Goal: Task Accomplishment & Management: Manage account settings

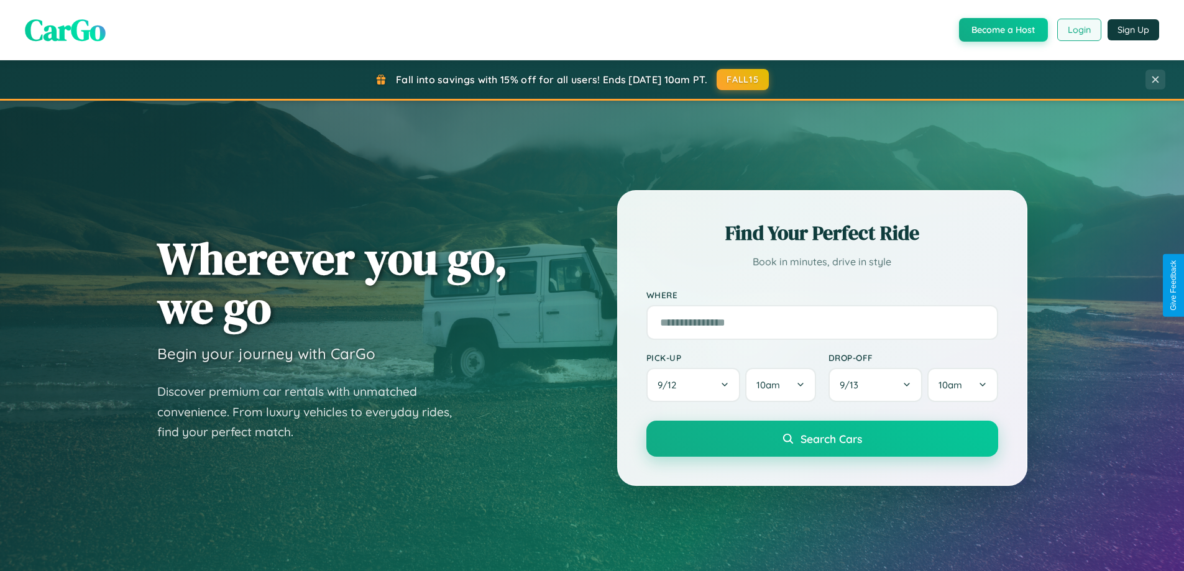
click at [1078, 30] on button "Login" at bounding box center [1079, 30] width 44 height 22
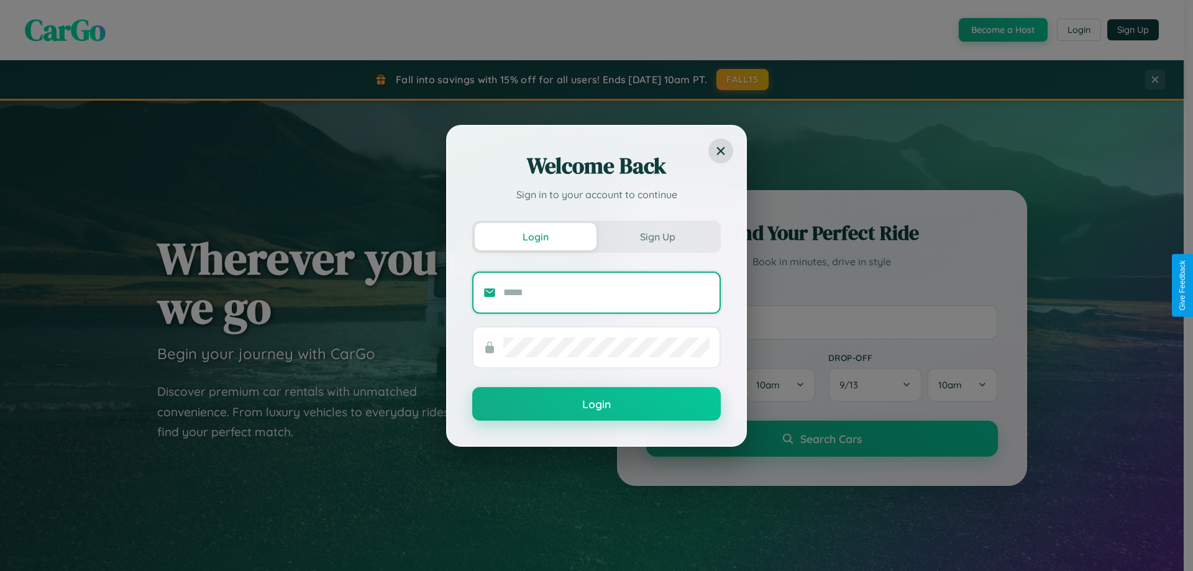
click at [607, 292] on input "text" at bounding box center [607, 293] width 206 height 20
type input "**********"
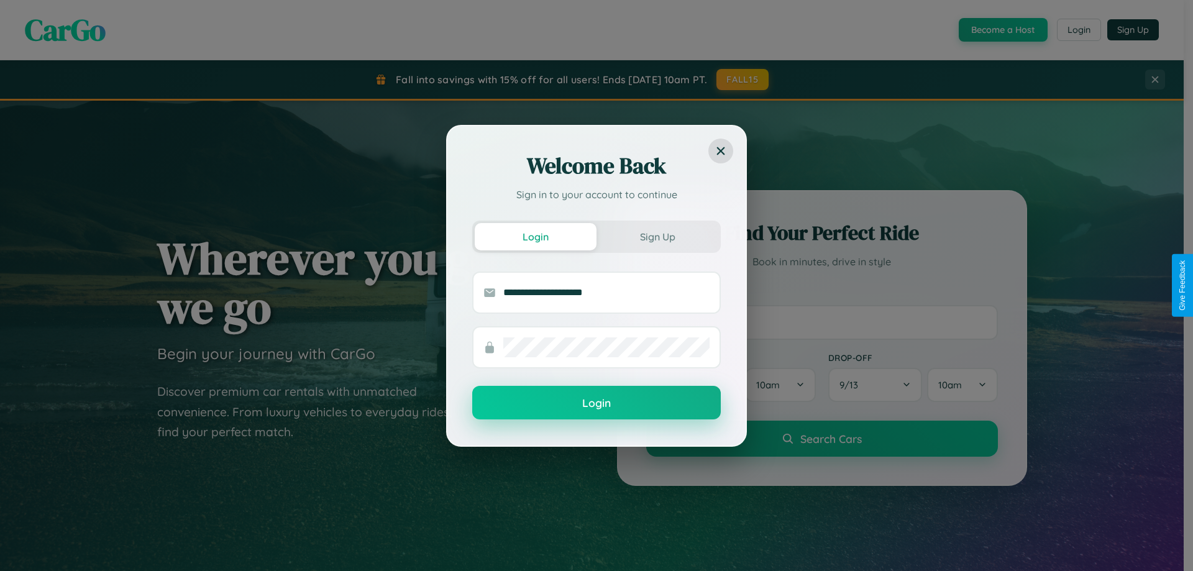
click at [597, 403] on button "Login" at bounding box center [596, 403] width 249 height 34
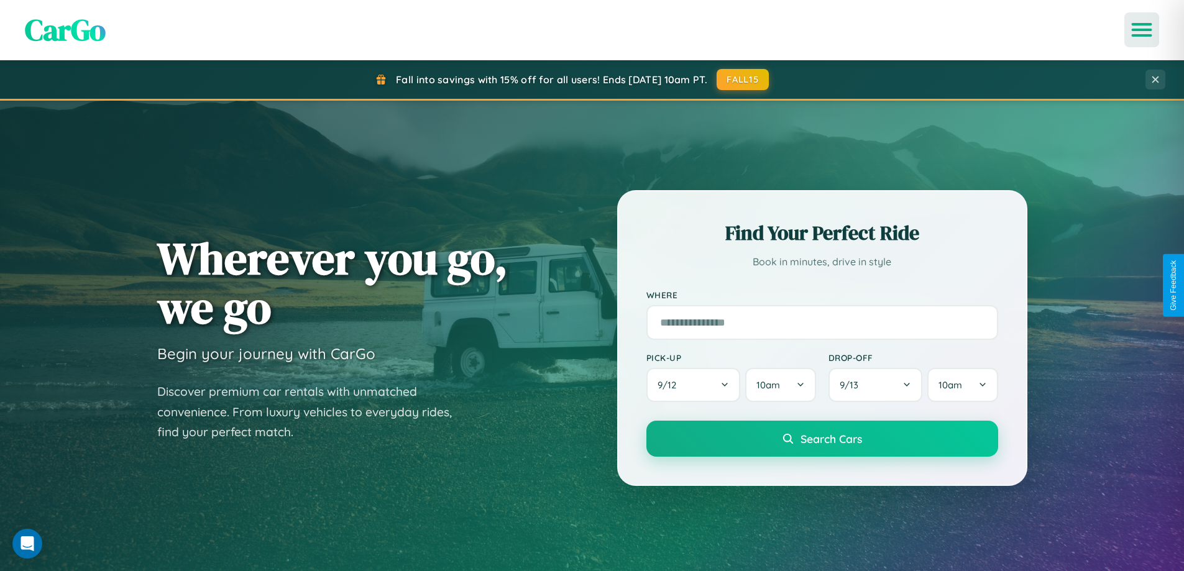
click at [1142, 30] on icon "Open menu" at bounding box center [1142, 29] width 18 height 11
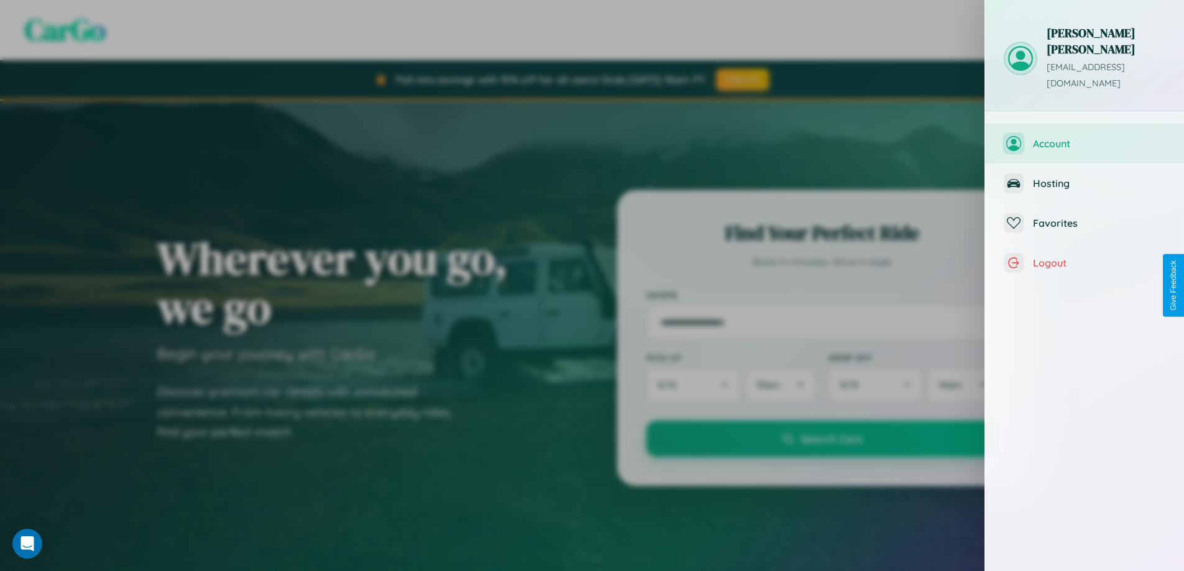
click at [1085, 137] on span "Account" at bounding box center [1099, 143] width 132 height 12
